Goal: Browse casually

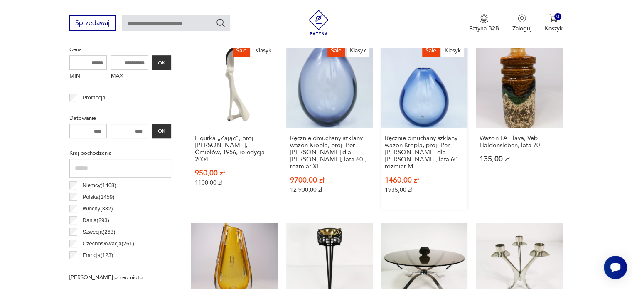
click at [419, 105] on link "Sale Klasyk Ręcznie dmuchany szklany wazon Kropla, proj. Per [PERSON_NAME] dla …" at bounding box center [424, 126] width 86 height 168
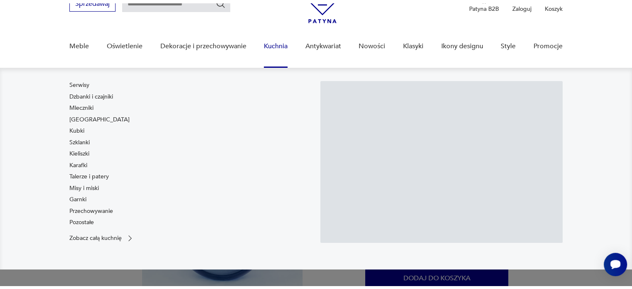
scroll to position [125, 0]
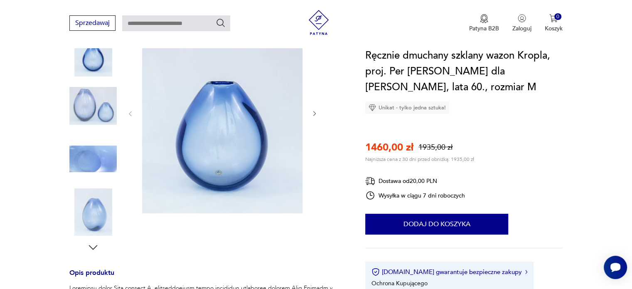
click at [105, 107] on img at bounding box center [92, 105] width 47 height 47
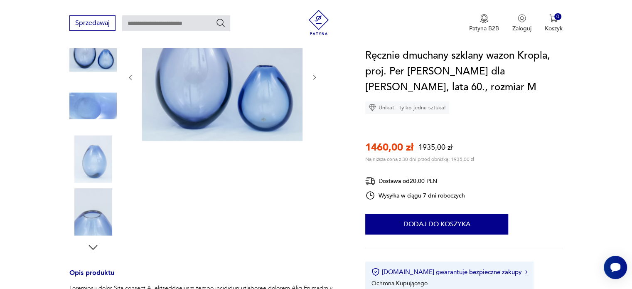
click at [98, 148] on img at bounding box center [92, 158] width 47 height 47
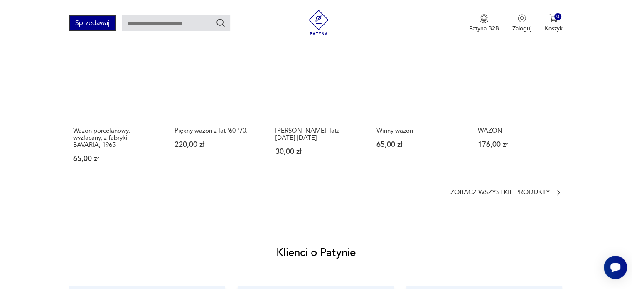
scroll to position [707, 0]
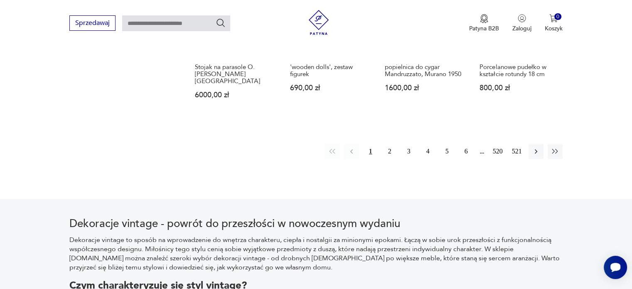
scroll to position [790, 0]
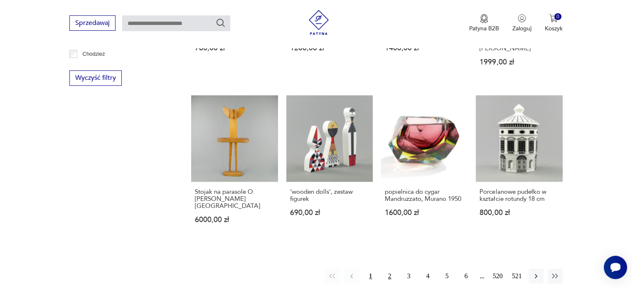
click at [391, 268] on button "2" at bounding box center [389, 275] width 15 height 15
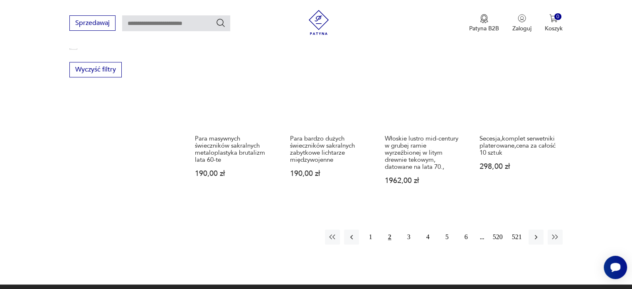
scroll to position [927, 0]
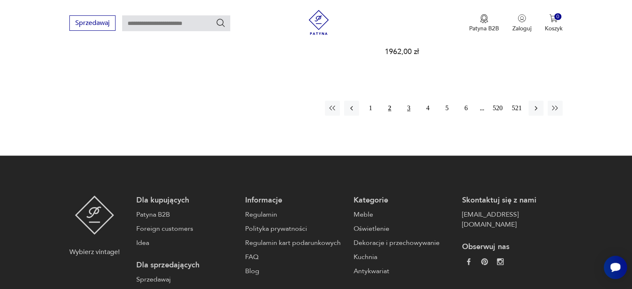
click at [407, 101] on button "3" at bounding box center [408, 108] width 15 height 15
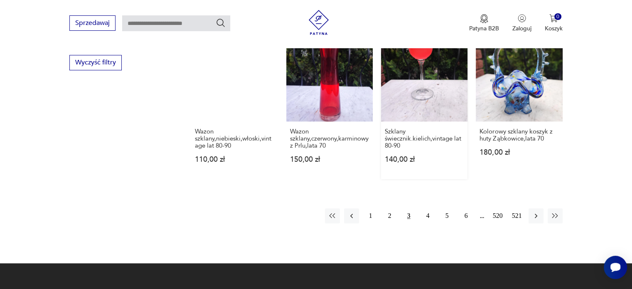
scroll to position [837, 0]
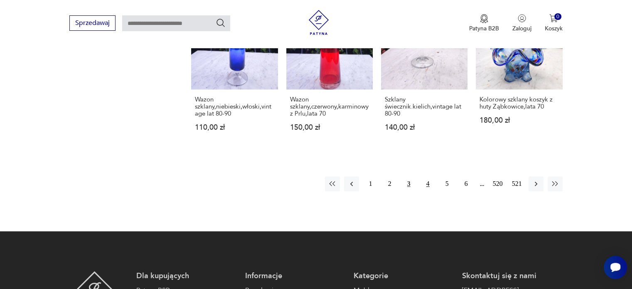
click at [428, 187] on button "4" at bounding box center [428, 183] width 15 height 15
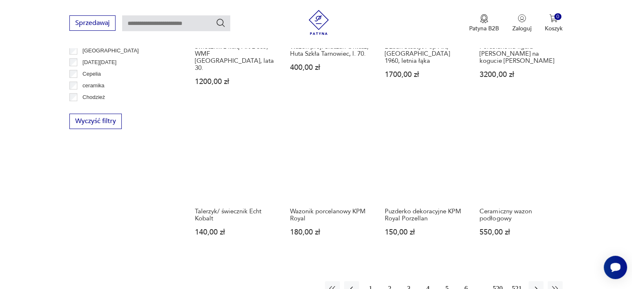
scroll to position [844, 0]
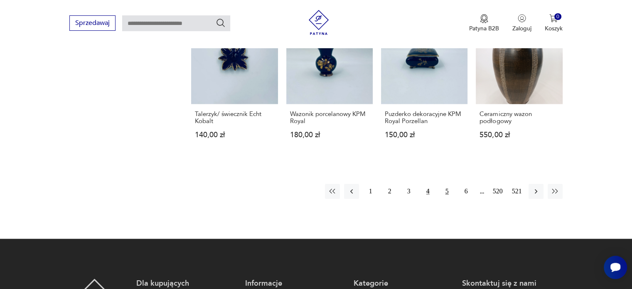
click at [446, 184] on button "5" at bounding box center [447, 191] width 15 height 15
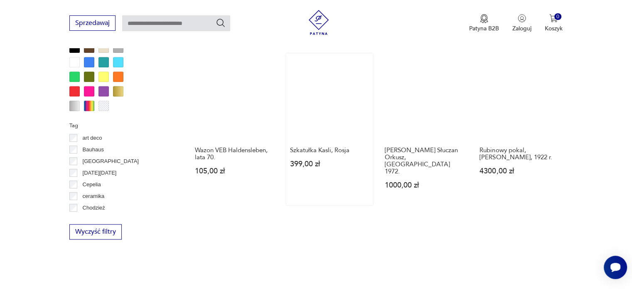
scroll to position [761, 0]
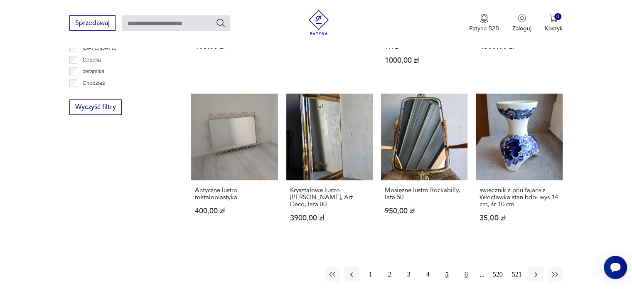
click at [463, 267] on button "6" at bounding box center [466, 274] width 15 height 15
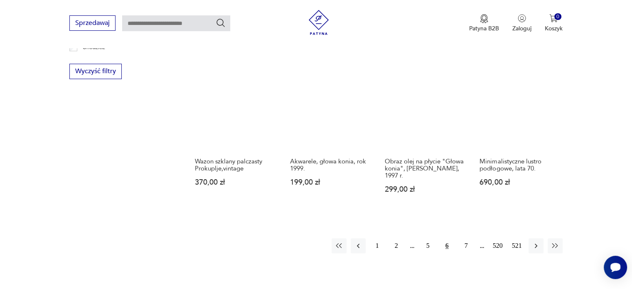
scroll to position [844, 0]
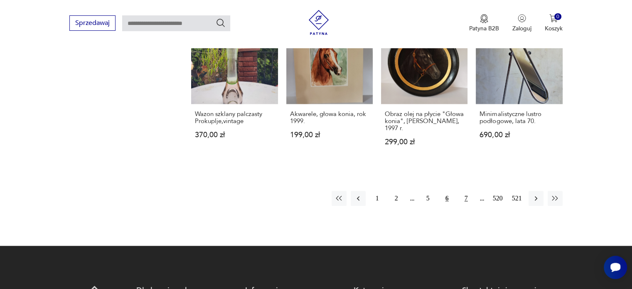
click at [463, 191] on button "7" at bounding box center [466, 198] width 15 height 15
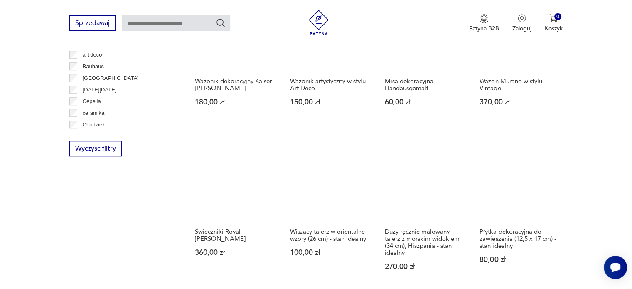
scroll to position [802, 0]
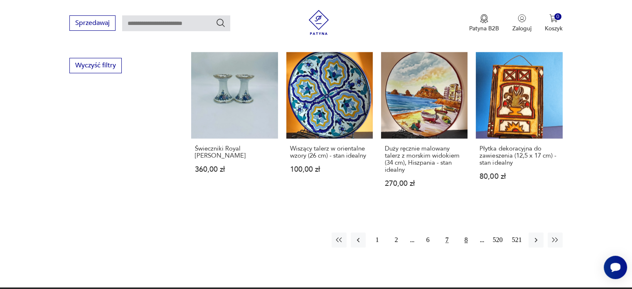
click at [467, 232] on button "8" at bounding box center [466, 239] width 15 height 15
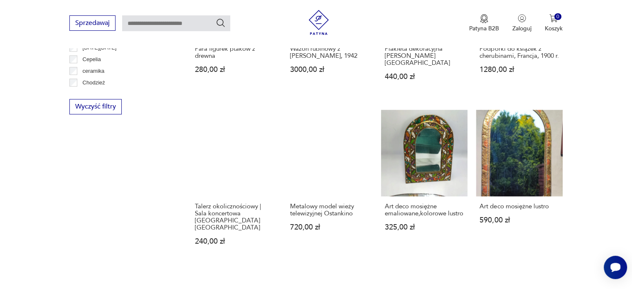
scroll to position [886, 0]
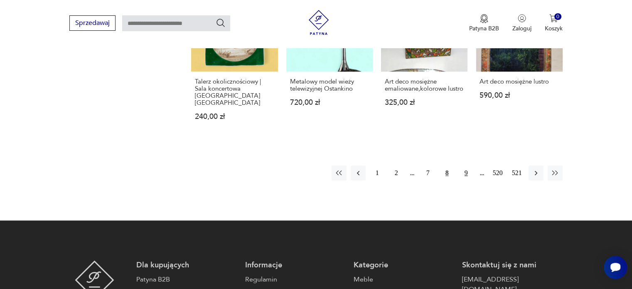
click at [464, 165] on button "9" at bounding box center [466, 172] width 15 height 15
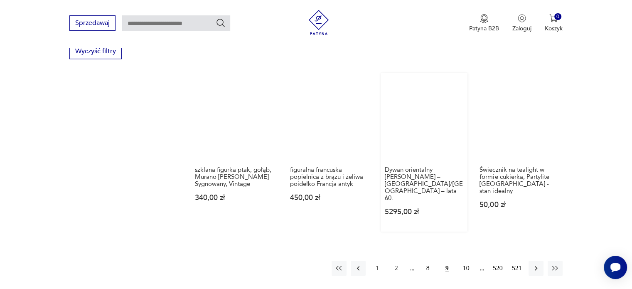
scroll to position [893, 0]
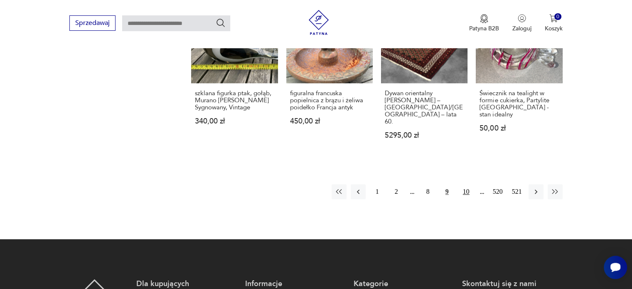
click at [461, 184] on button "10" at bounding box center [466, 191] width 15 height 15
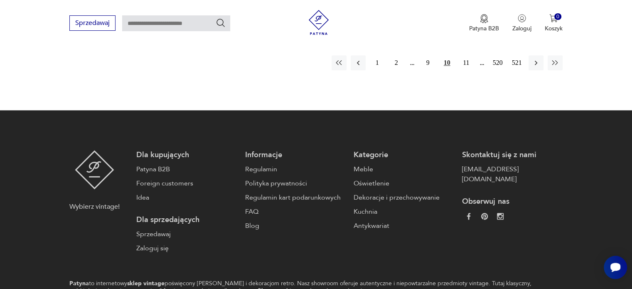
scroll to position [1010, 0]
